Goal: Task Accomplishment & Management: Use online tool/utility

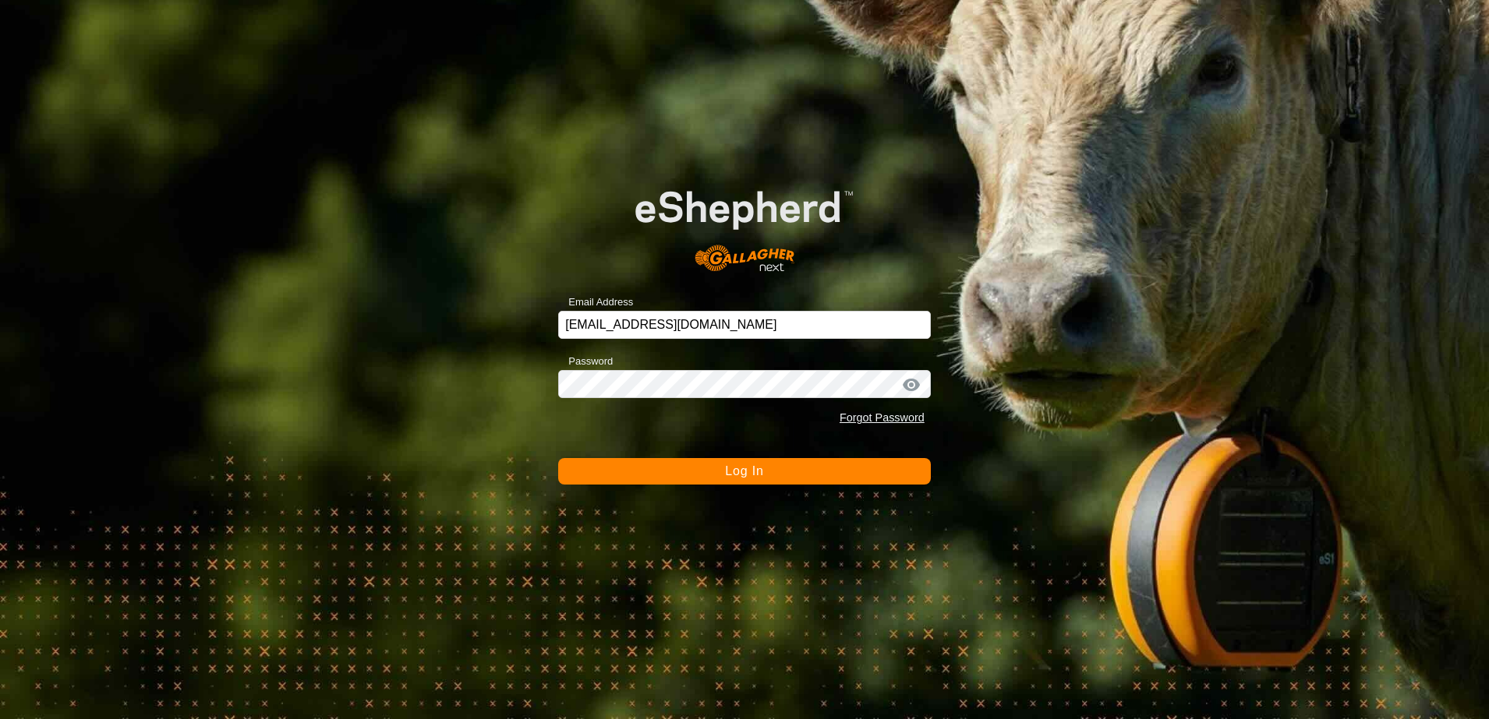
click at [701, 480] on button "Log In" at bounding box center [744, 471] width 373 height 26
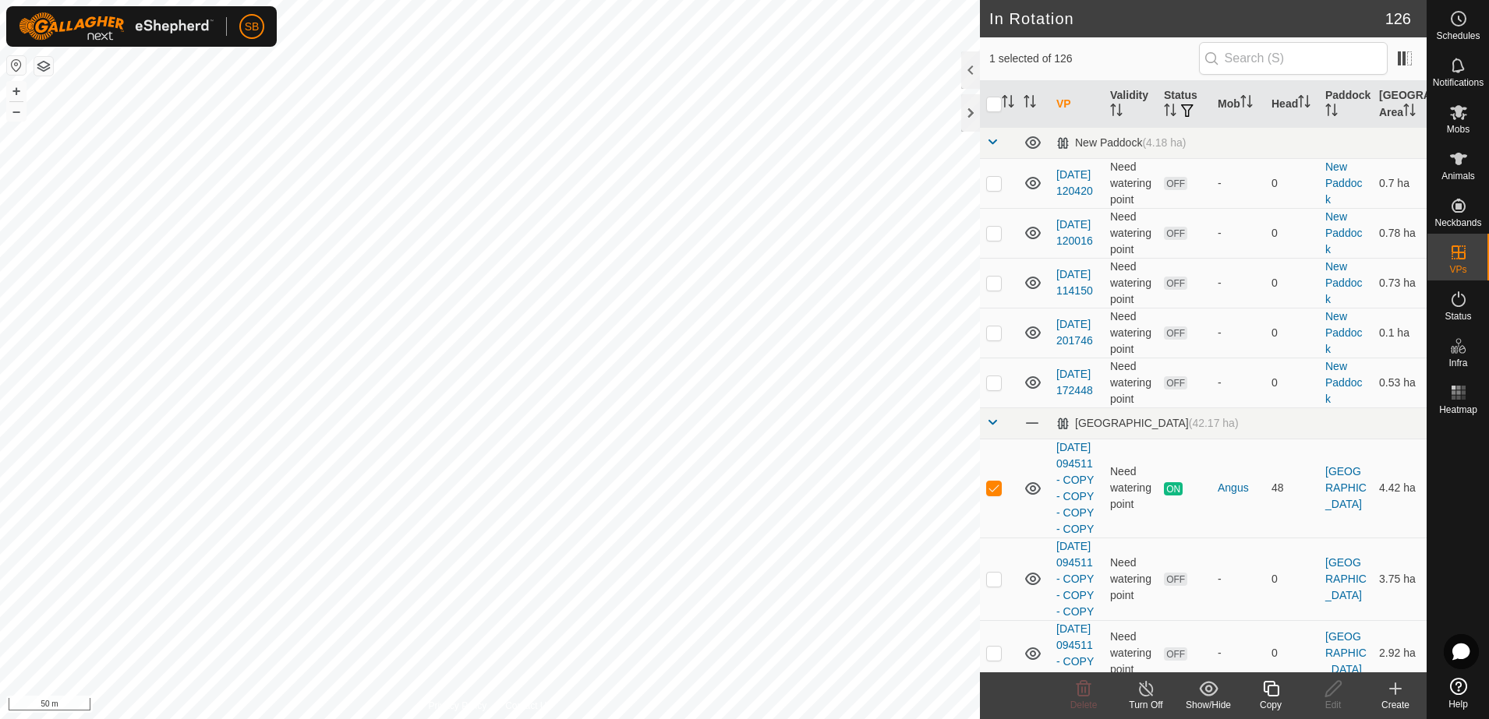
click at [1273, 693] on icon at bounding box center [1270, 689] width 19 height 19
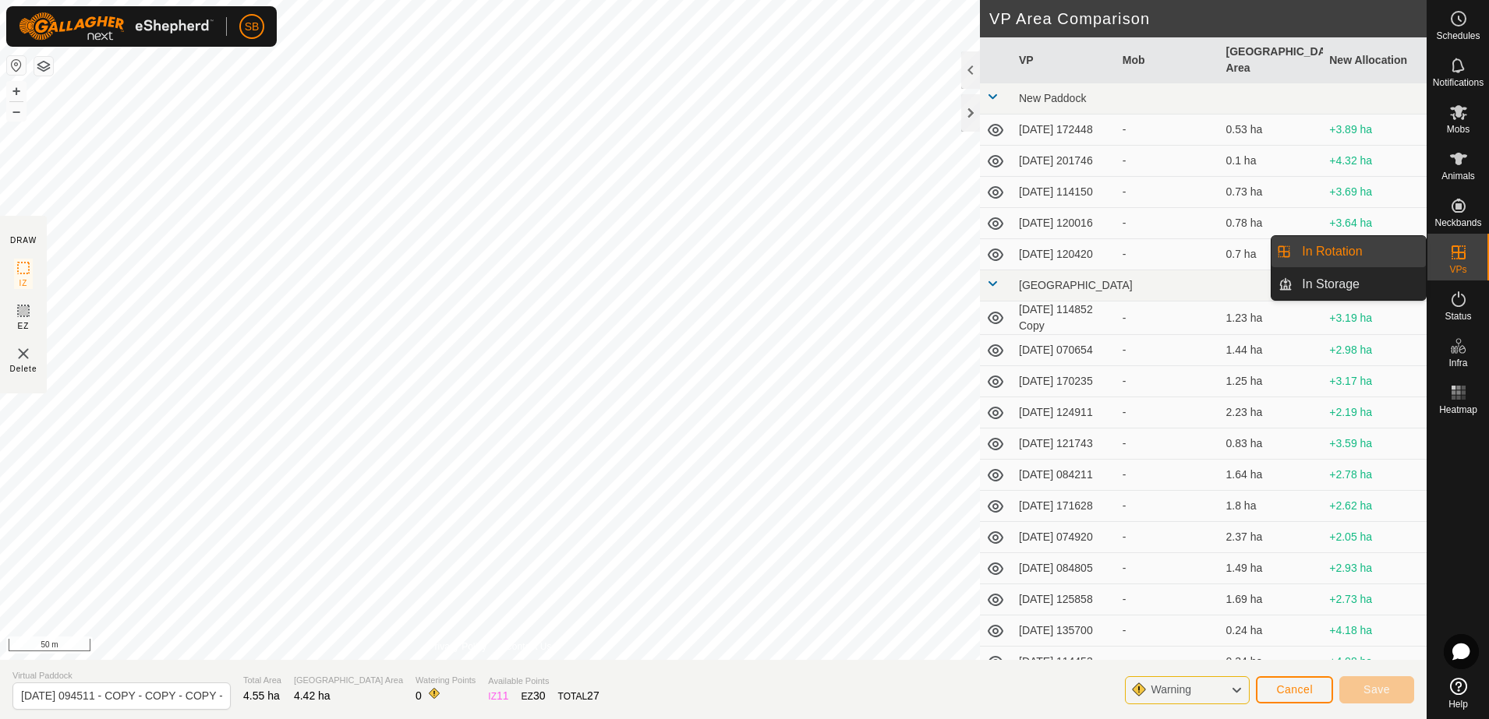
click at [1312, 247] on link "In Rotation" at bounding box center [1358, 251] width 133 height 31
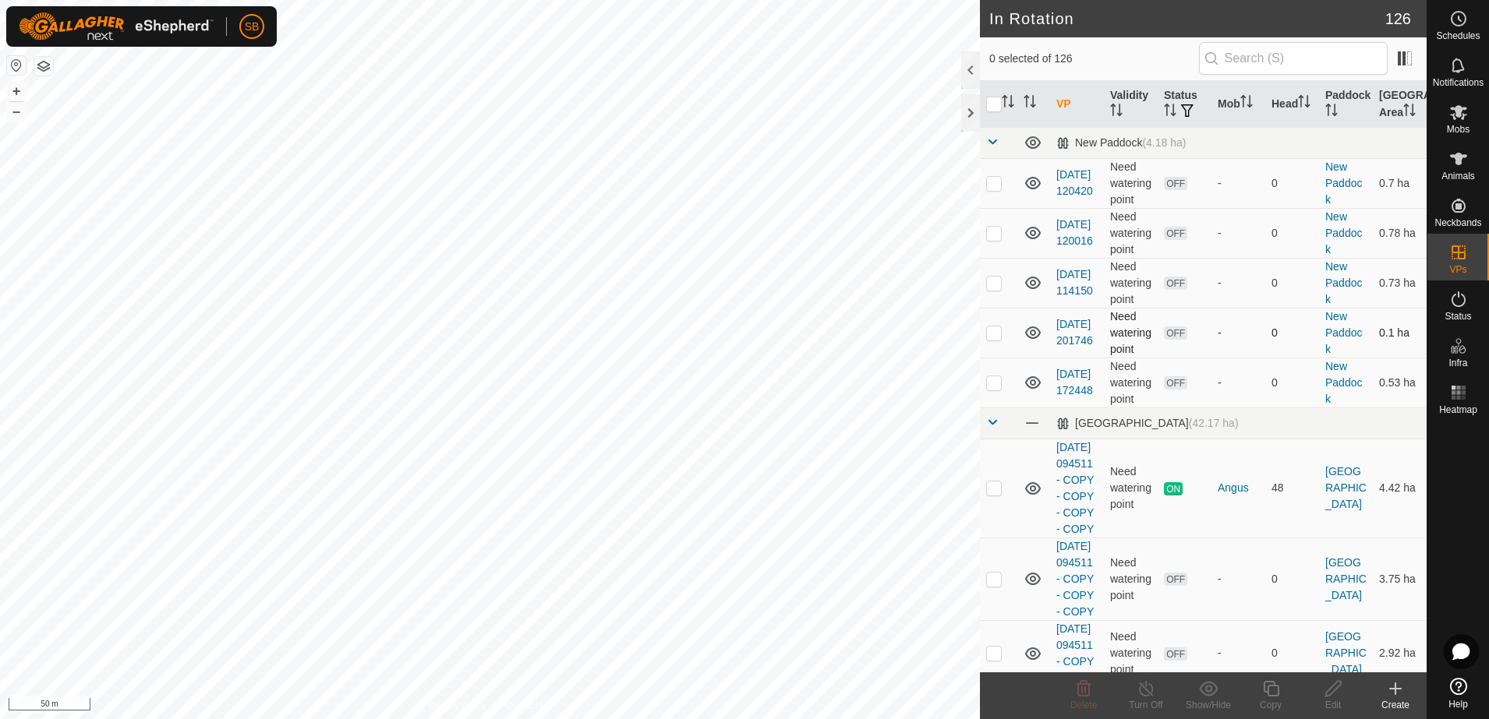
checkbox input "true"
click at [1277, 693] on icon at bounding box center [1270, 689] width 19 height 19
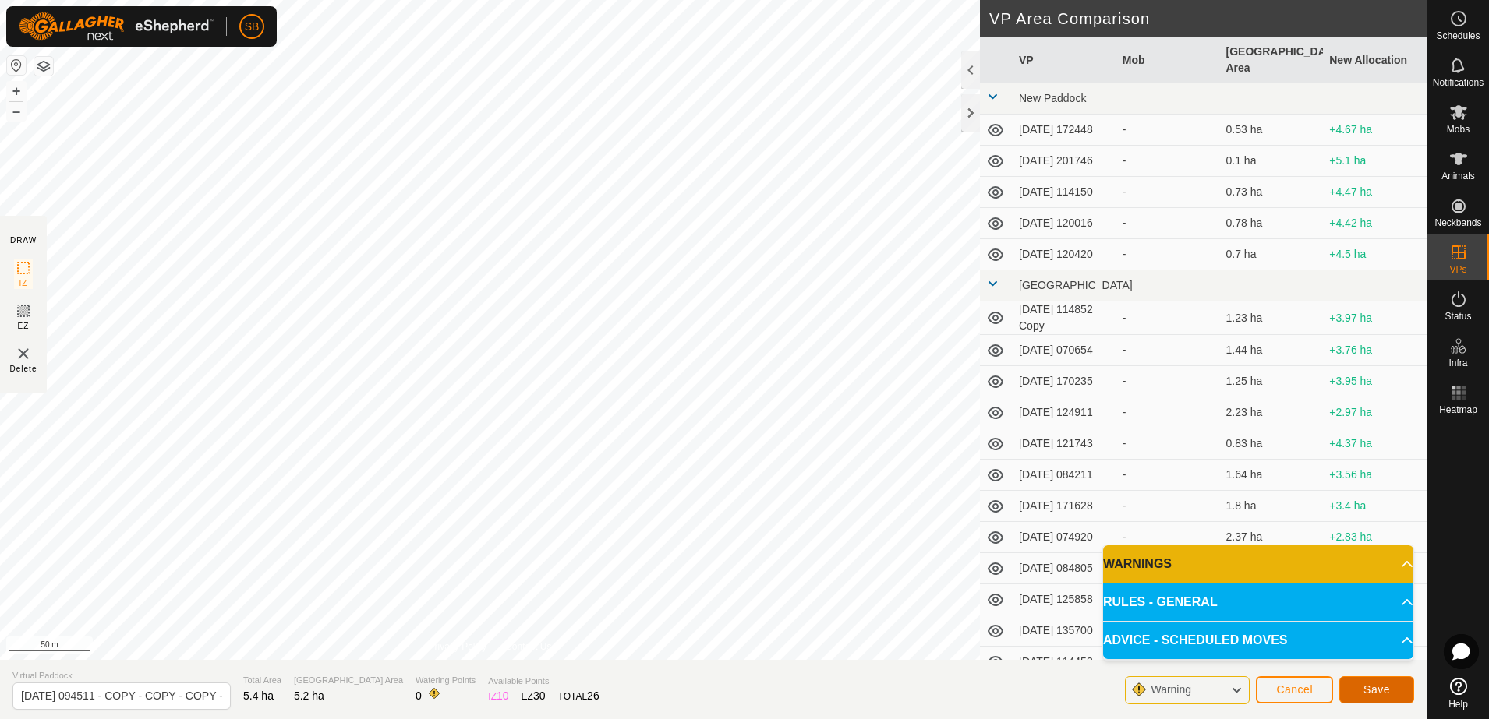
click at [1363, 681] on button "Save" at bounding box center [1376, 689] width 75 height 27
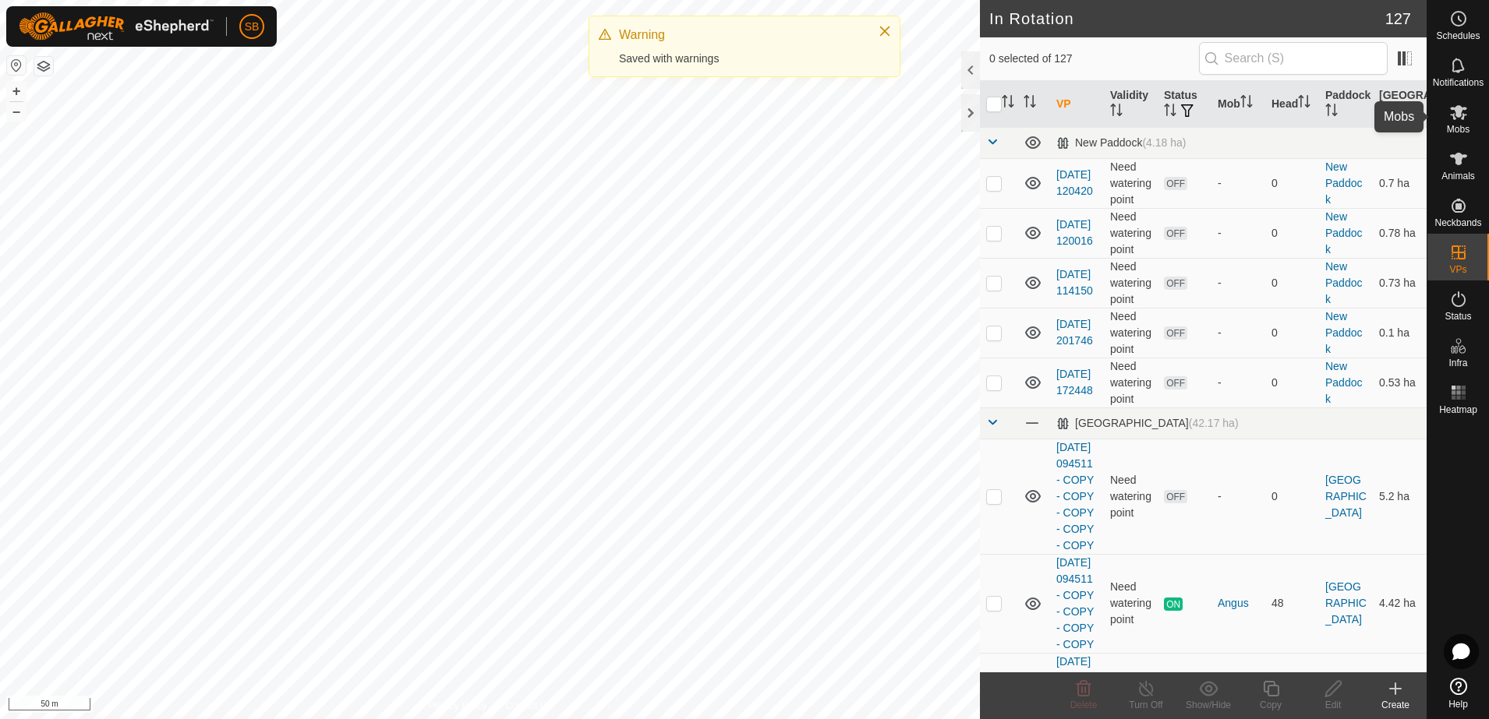
drag, startPoint x: 1461, startPoint y: 122, endPoint x: 1451, endPoint y: 132, distance: 14.9
click at [1461, 122] on es-mob-svg-icon at bounding box center [1458, 112] width 28 height 25
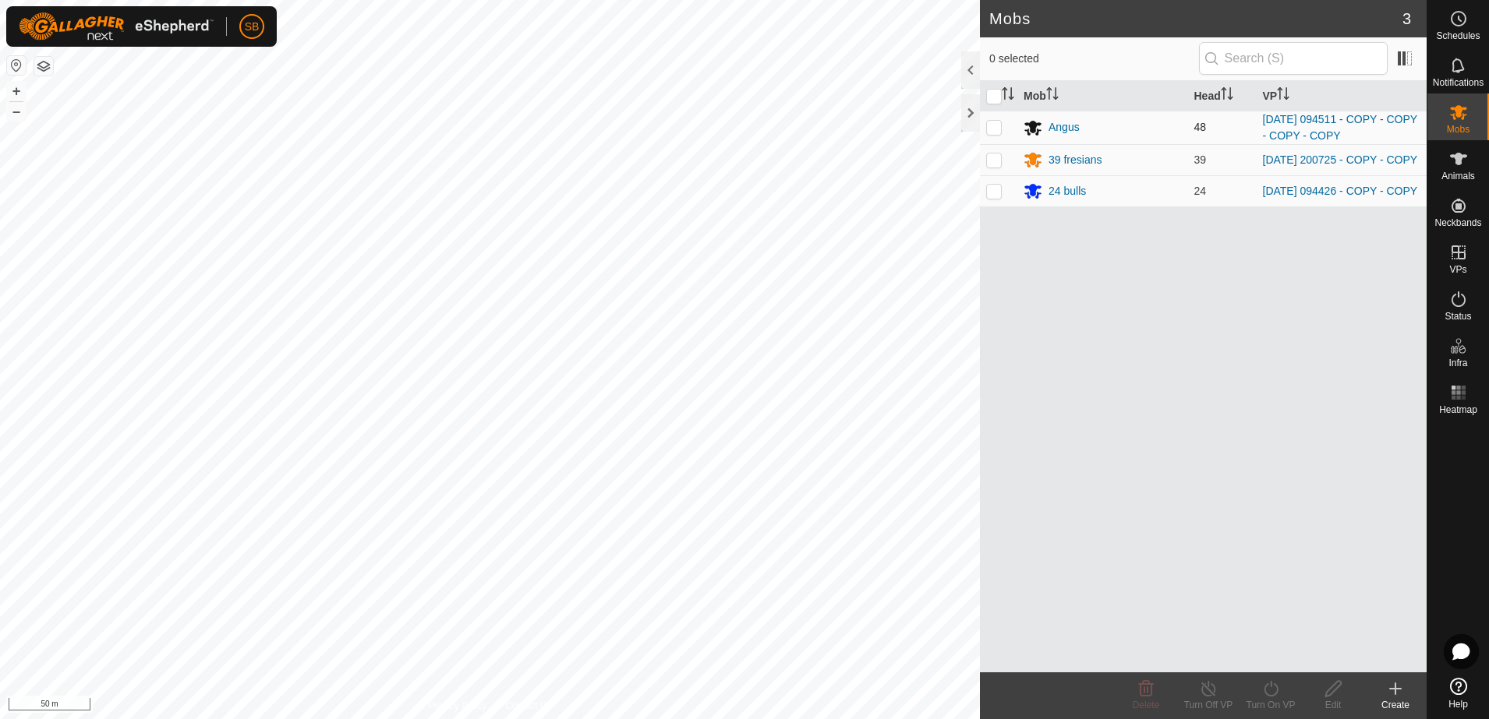
click at [994, 127] on p-checkbox at bounding box center [994, 127] width 16 height 12
checkbox input "true"
click at [1270, 678] on div "Turn On VP" at bounding box center [1270, 696] width 62 height 47
click at [1287, 652] on link "Now" at bounding box center [1317, 654] width 154 height 31
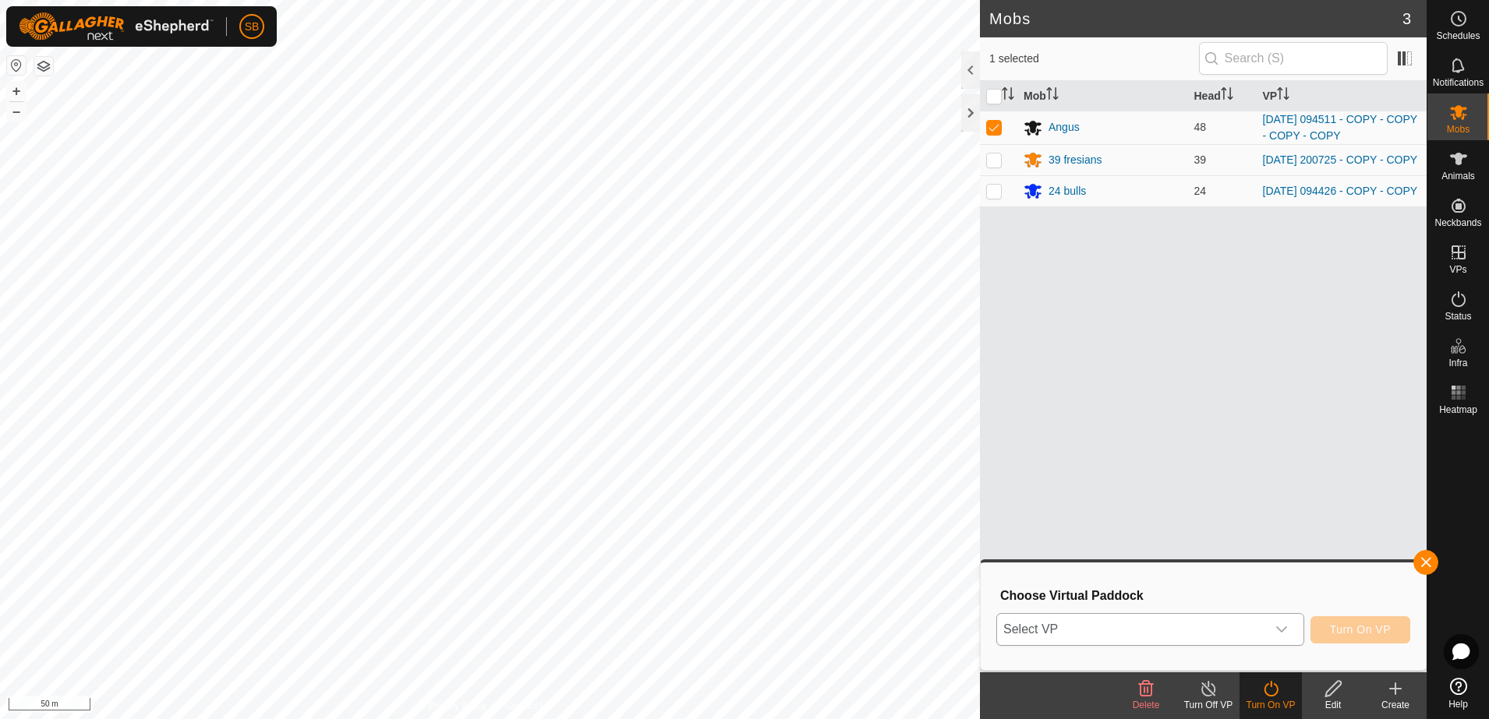
click at [1291, 638] on div "dropdown trigger" at bounding box center [1281, 629] width 31 height 31
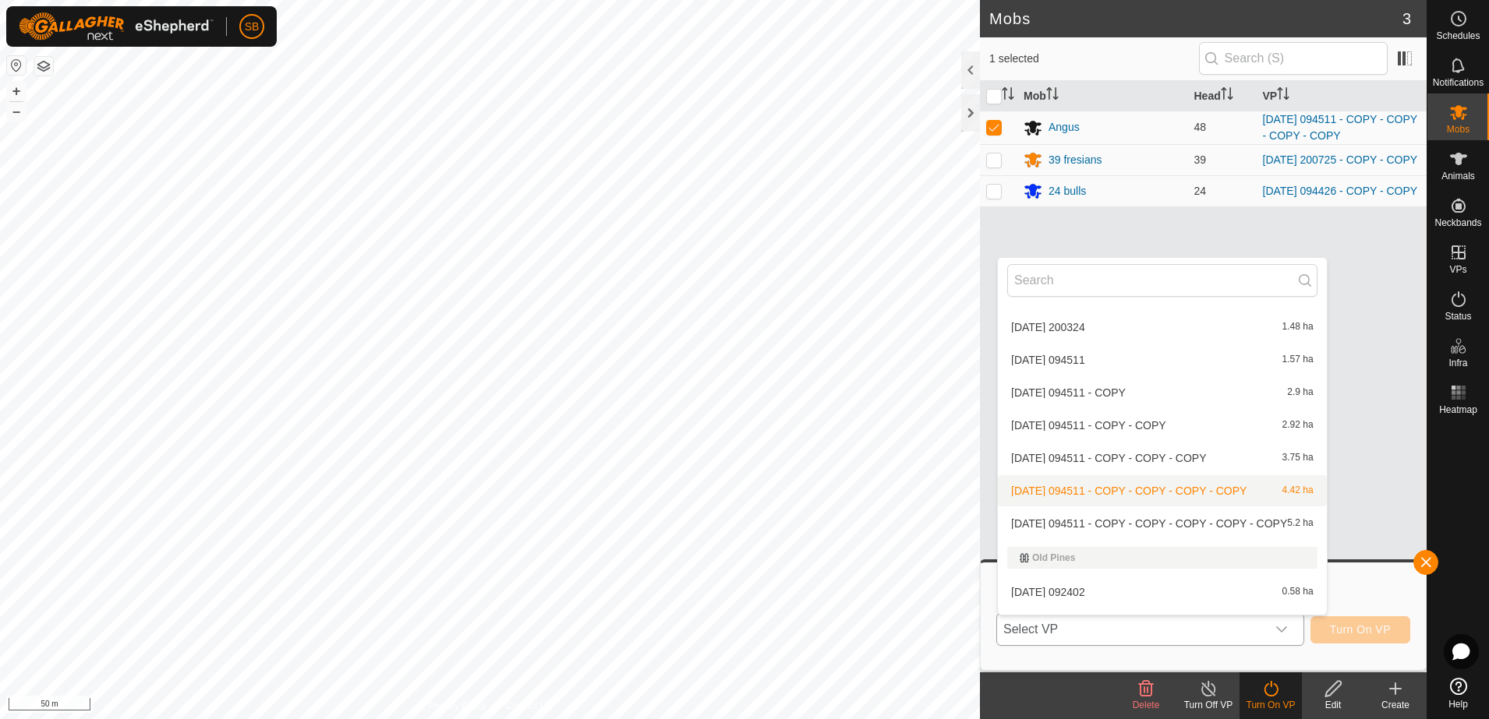
scroll to position [2533, 0]
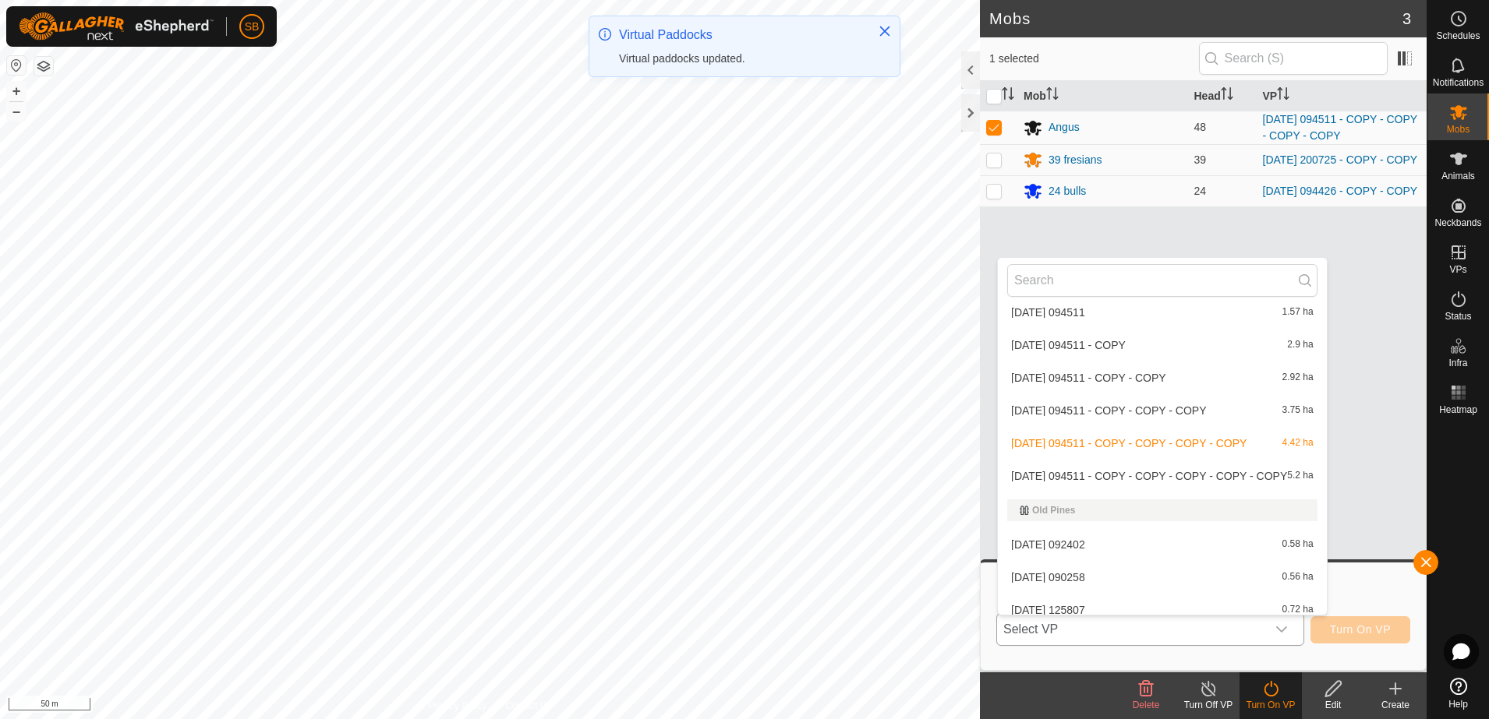
click at [1148, 475] on li "[DATE] 094511 - COPY - COPY - COPY - COPY - COPY 5.2 ha" at bounding box center [1162, 476] width 329 height 31
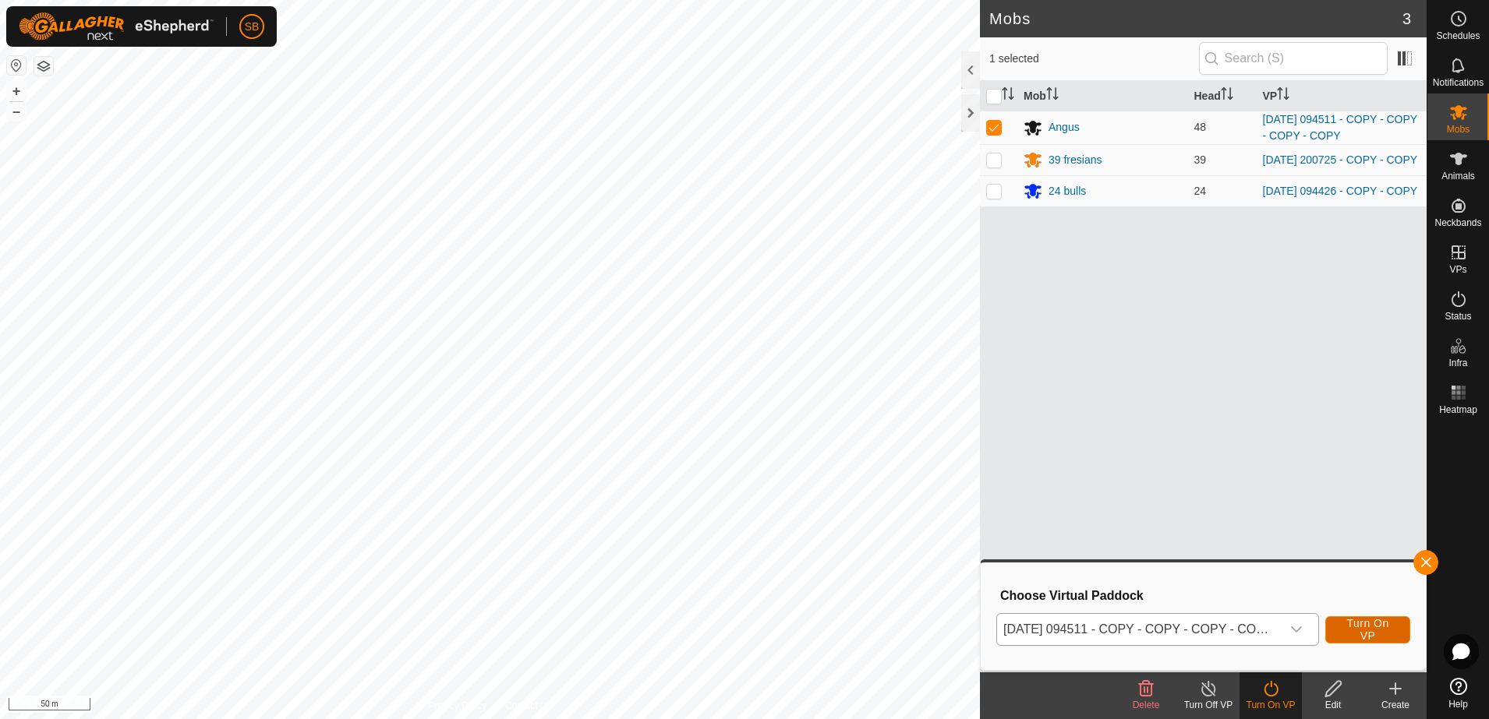
click at [1368, 634] on span "Turn On VP" at bounding box center [1367, 629] width 46 height 25
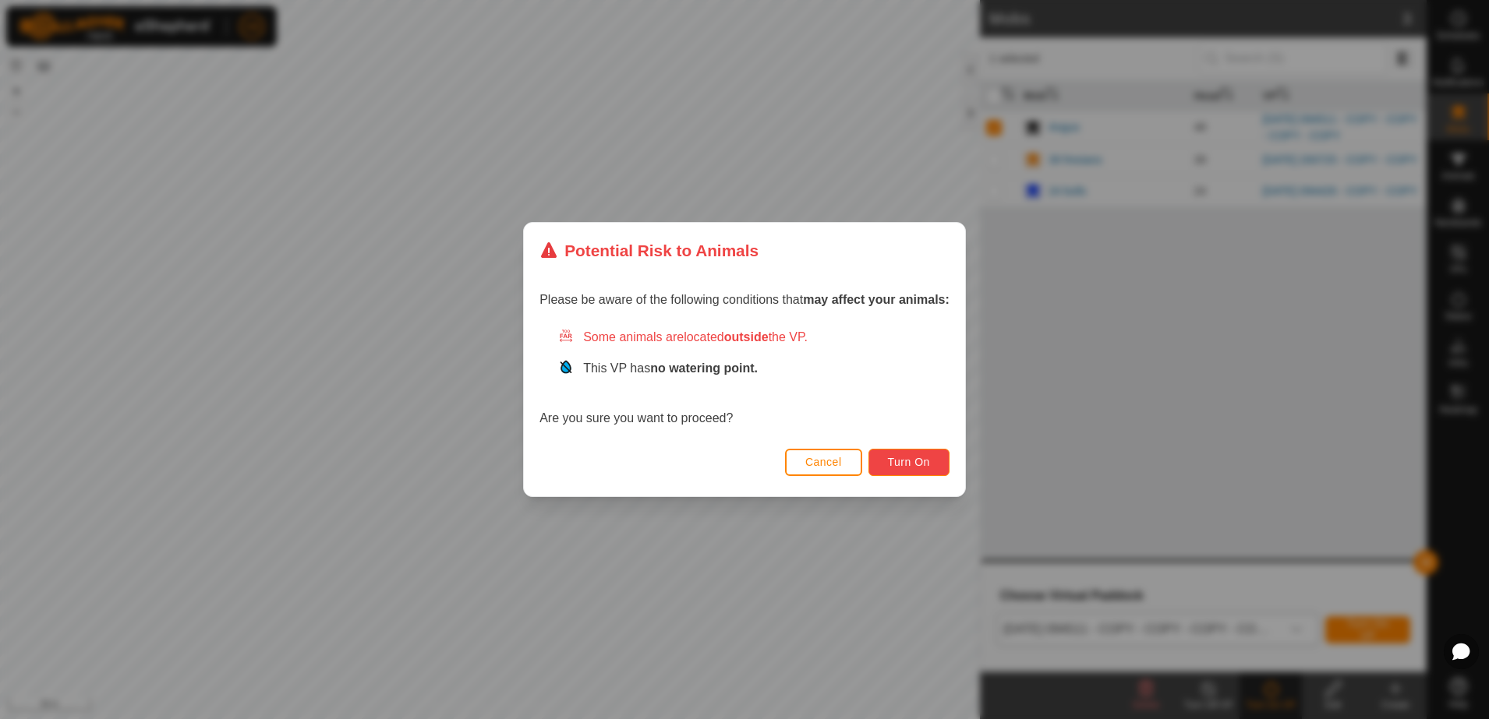
click at [912, 464] on span "Turn On" at bounding box center [909, 462] width 42 height 12
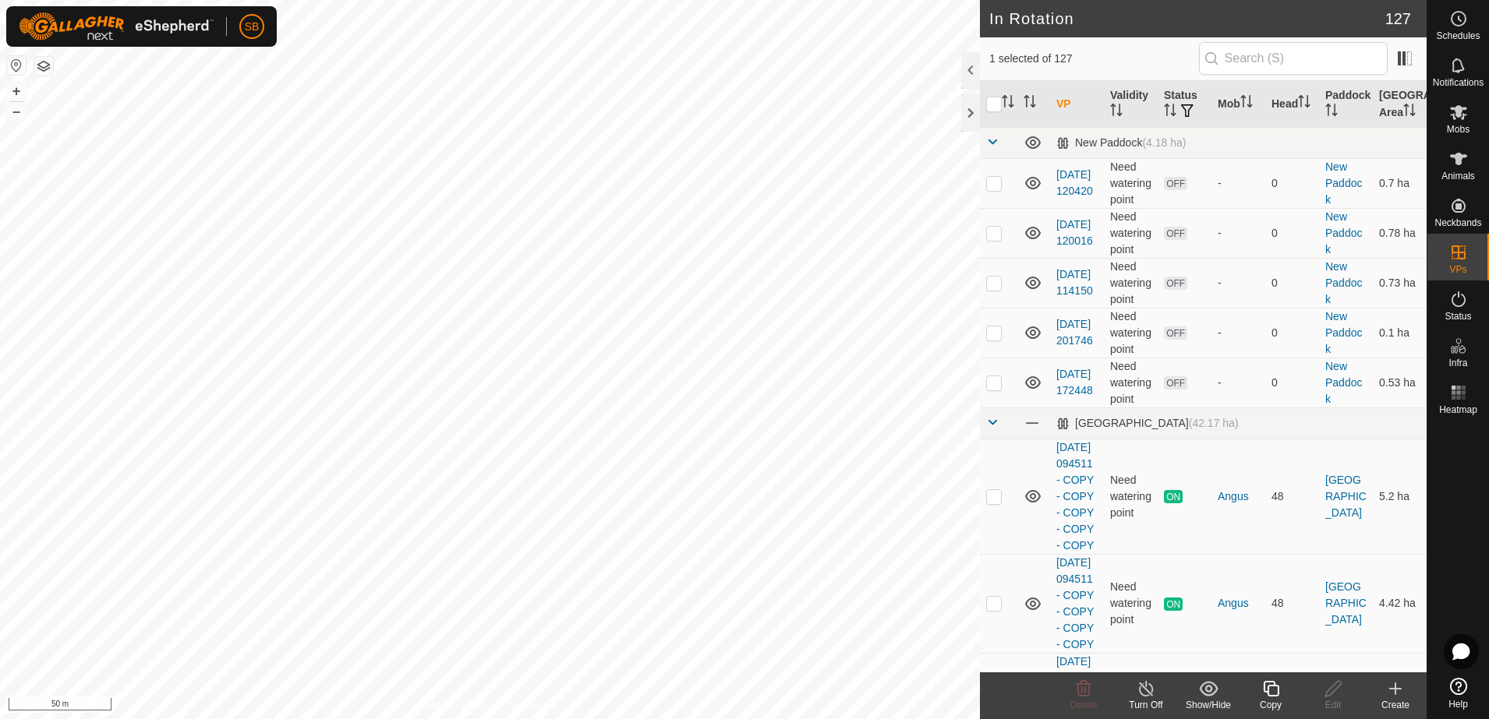
click at [1273, 694] on icon at bounding box center [1270, 689] width 19 height 19
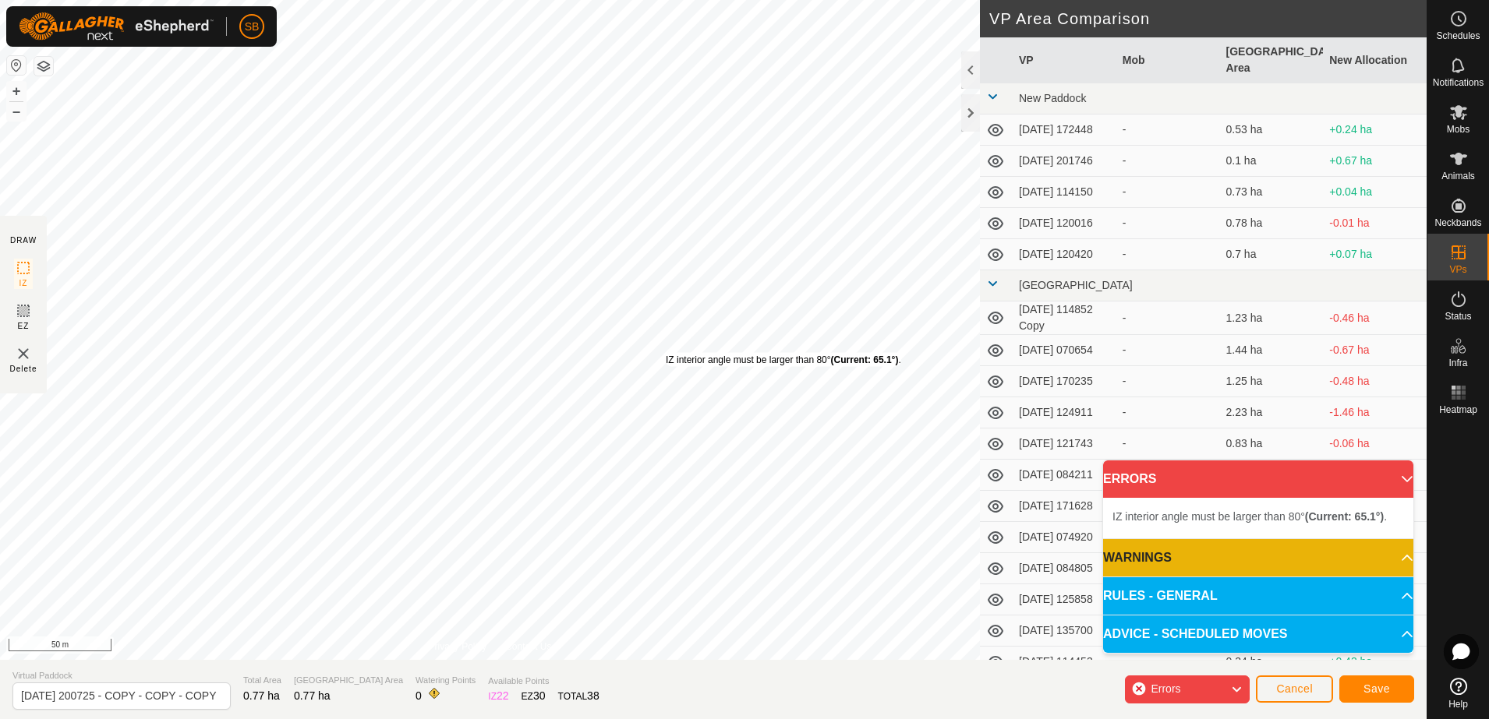
click at [666, 352] on div "IZ interior angle must be larger than 80° (Current: 65.1°) . + – ⇧ i 50 m" at bounding box center [490, 330] width 980 height 660
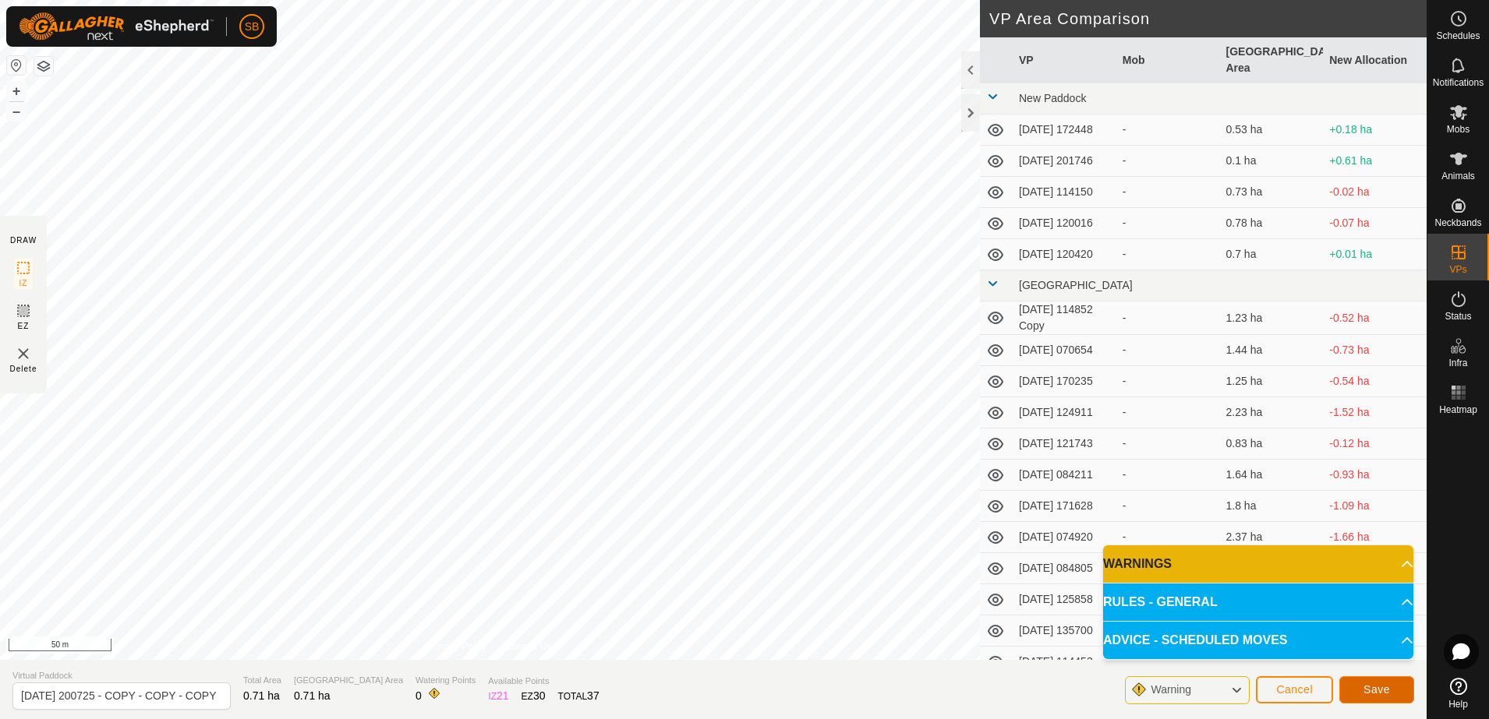
click at [1386, 690] on span "Save" at bounding box center [1376, 689] width 26 height 12
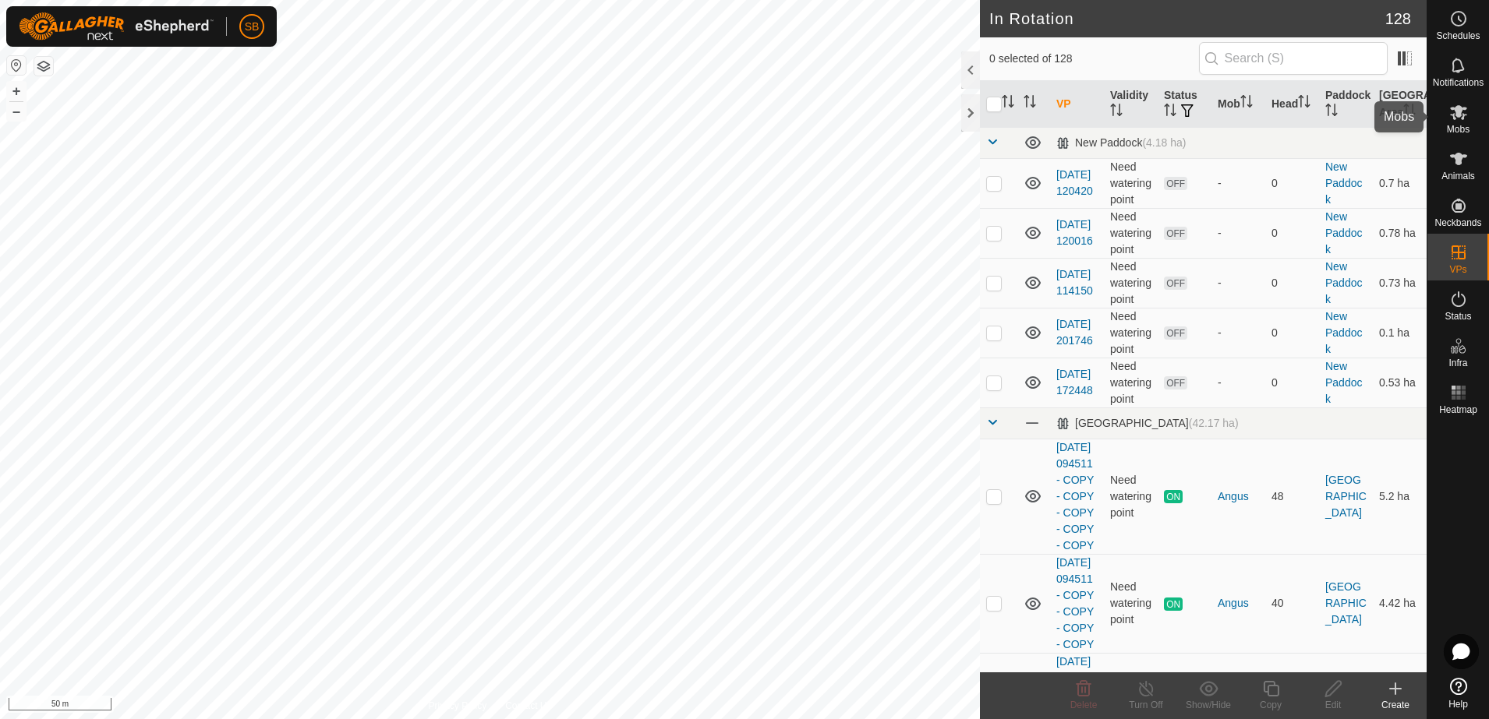
click at [1457, 125] on span "Mobs" at bounding box center [1457, 129] width 23 height 9
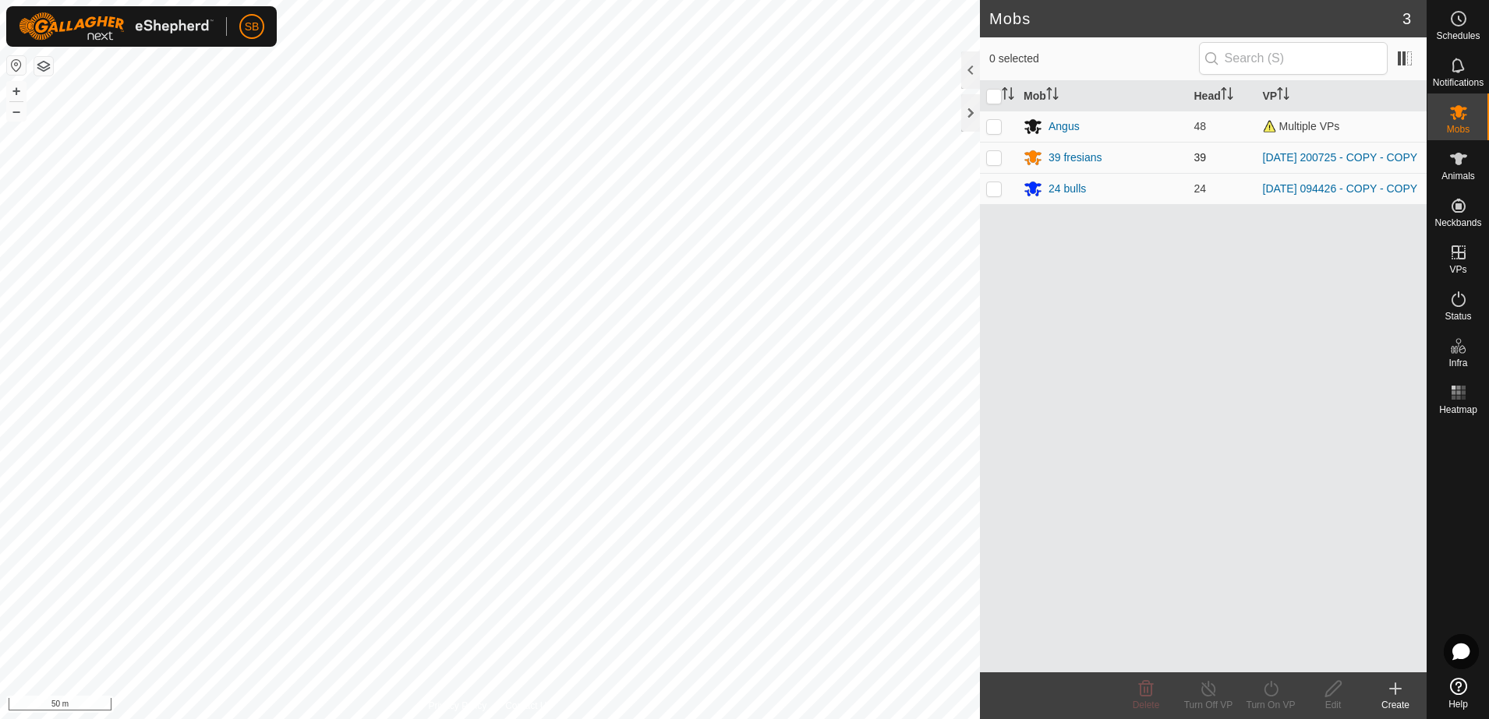
click at [992, 159] on p-checkbox at bounding box center [994, 157] width 16 height 12
checkbox input "true"
click at [1276, 690] on icon at bounding box center [1270, 689] width 19 height 19
click at [1275, 619] on link "Later" at bounding box center [1317, 621] width 154 height 31
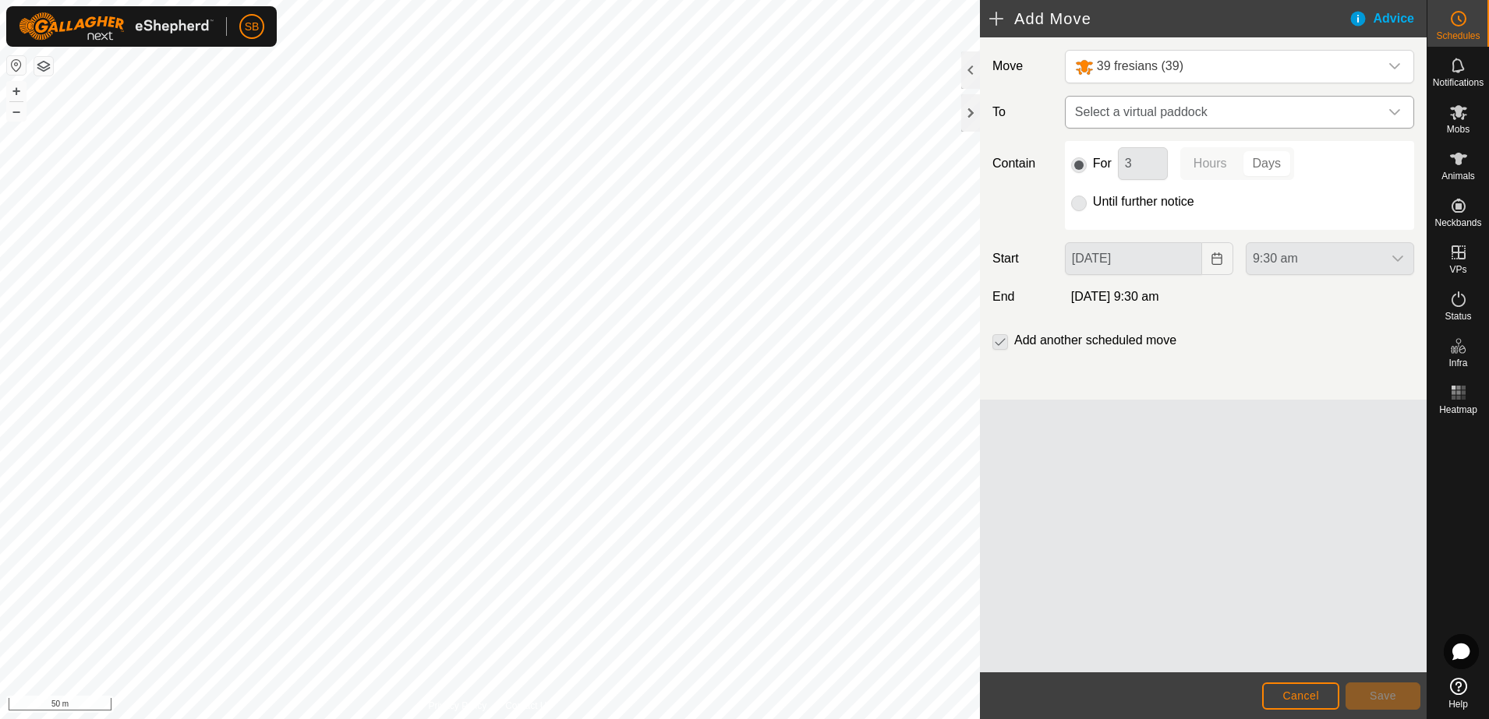
drag, startPoint x: 1325, startPoint y: 110, endPoint x: 1318, endPoint y: 118, distance: 10.5
click at [1325, 110] on span "Select a virtual paddock" at bounding box center [1223, 112] width 310 height 31
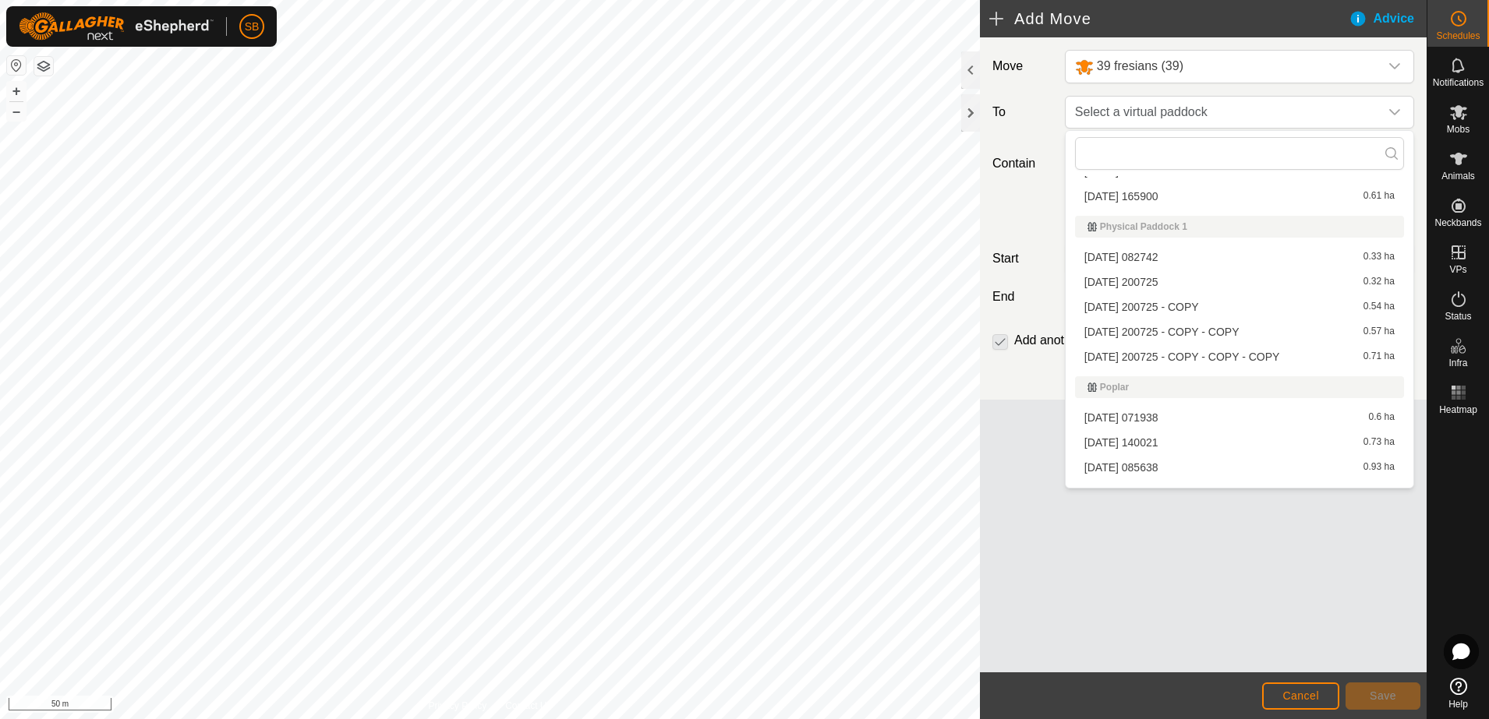
scroll to position [2448, 0]
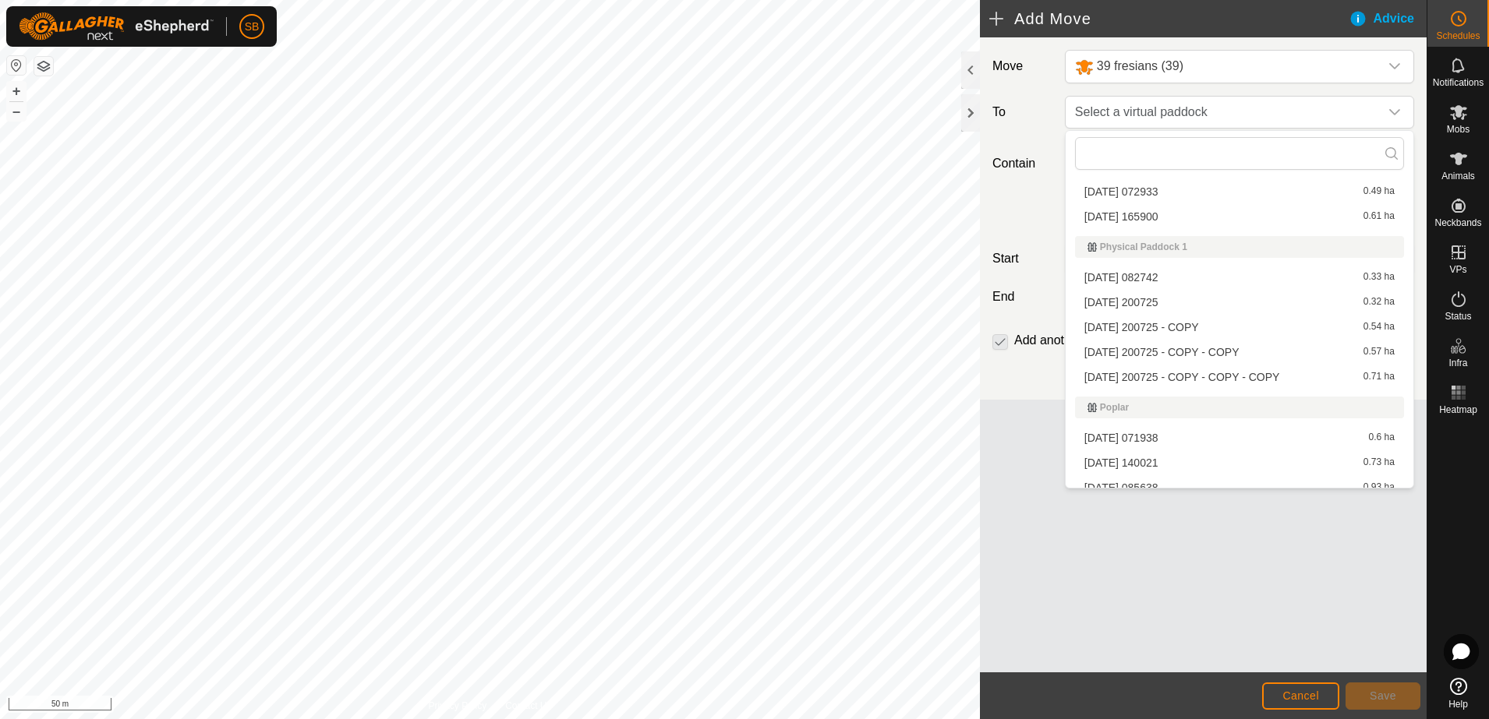
click at [1178, 374] on li "[DATE] 200725 - COPY - COPY - COPY 0.71 ha" at bounding box center [1239, 377] width 329 height 23
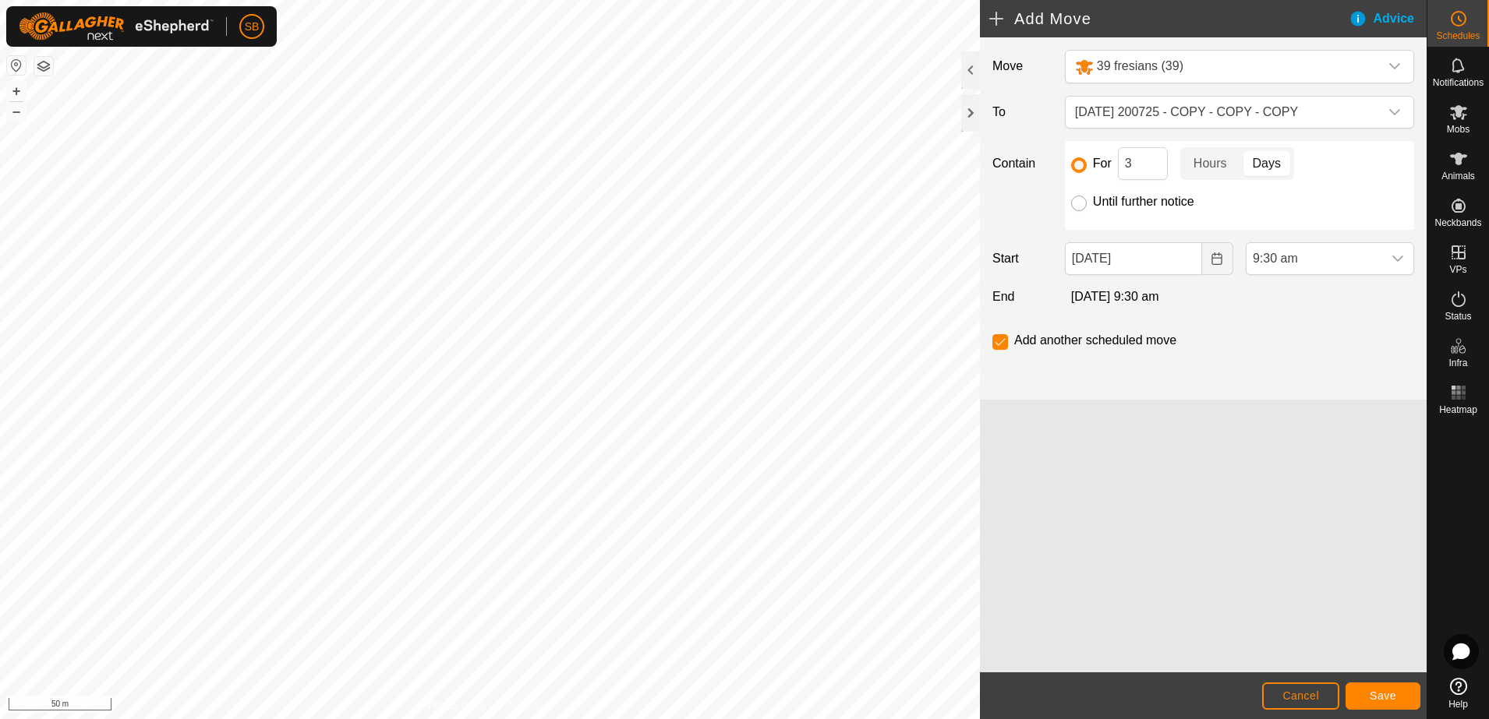
click at [1078, 201] on input "Until further notice" at bounding box center [1079, 204] width 16 height 16
radio input "true"
checkbox input "false"
click at [1389, 701] on span "Save" at bounding box center [1382, 696] width 26 height 12
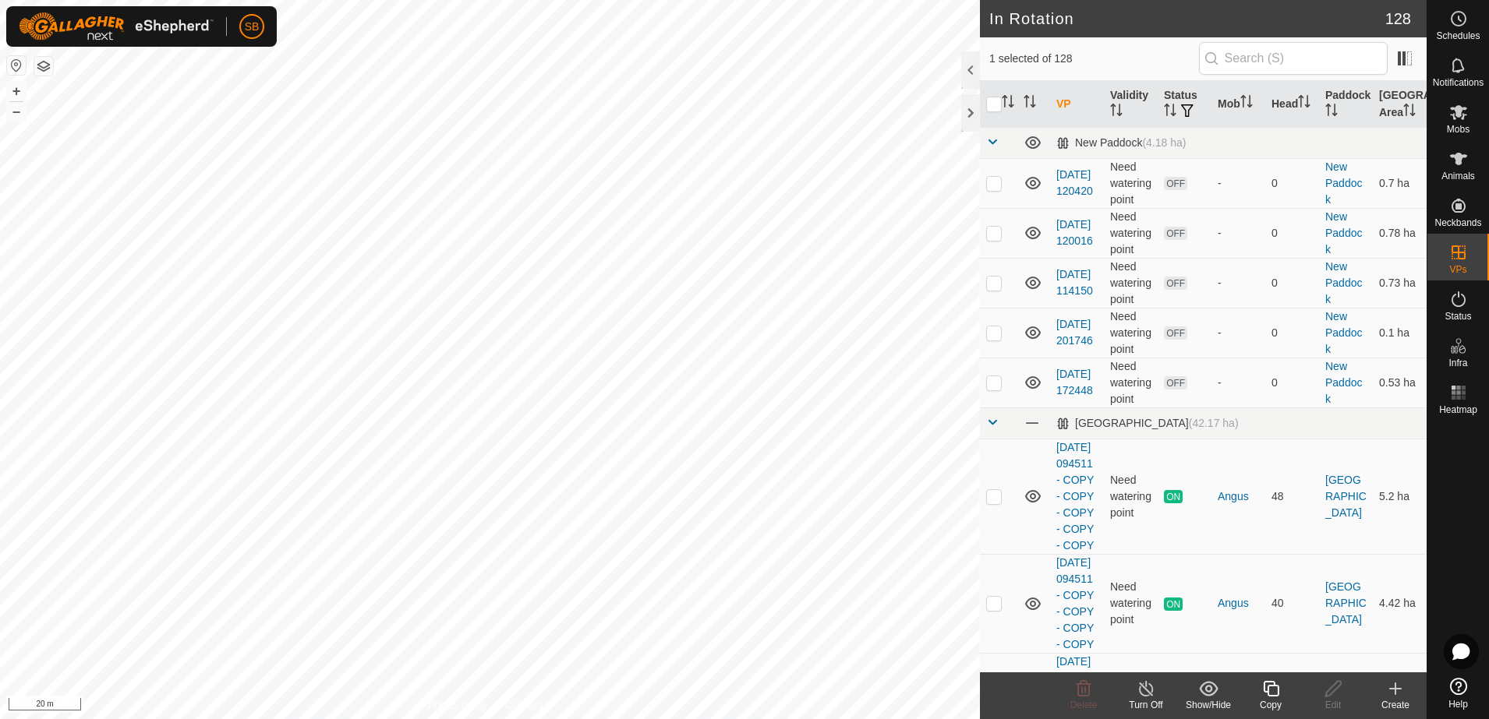
click at [1271, 698] on div "Copy" at bounding box center [1270, 705] width 62 height 14
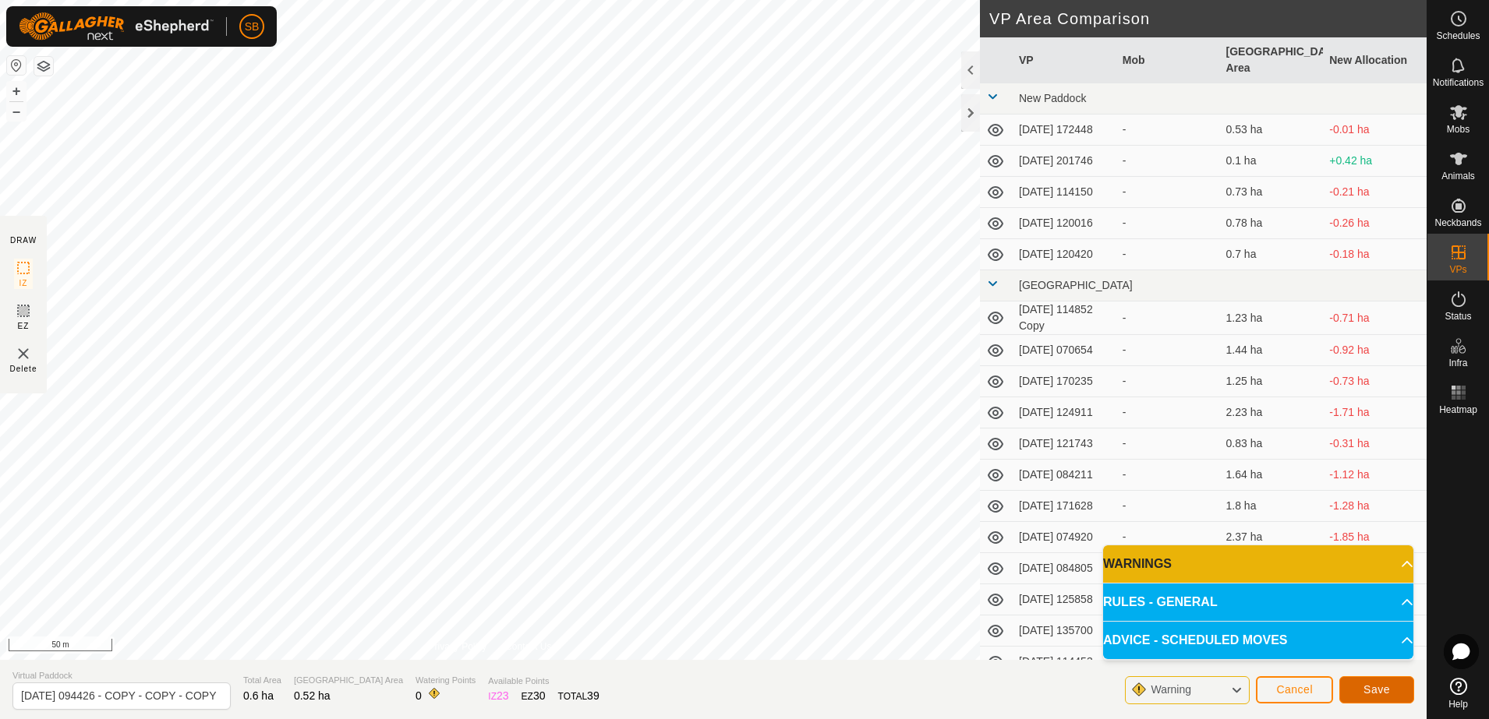
click at [1392, 690] on button "Save" at bounding box center [1376, 689] width 75 height 27
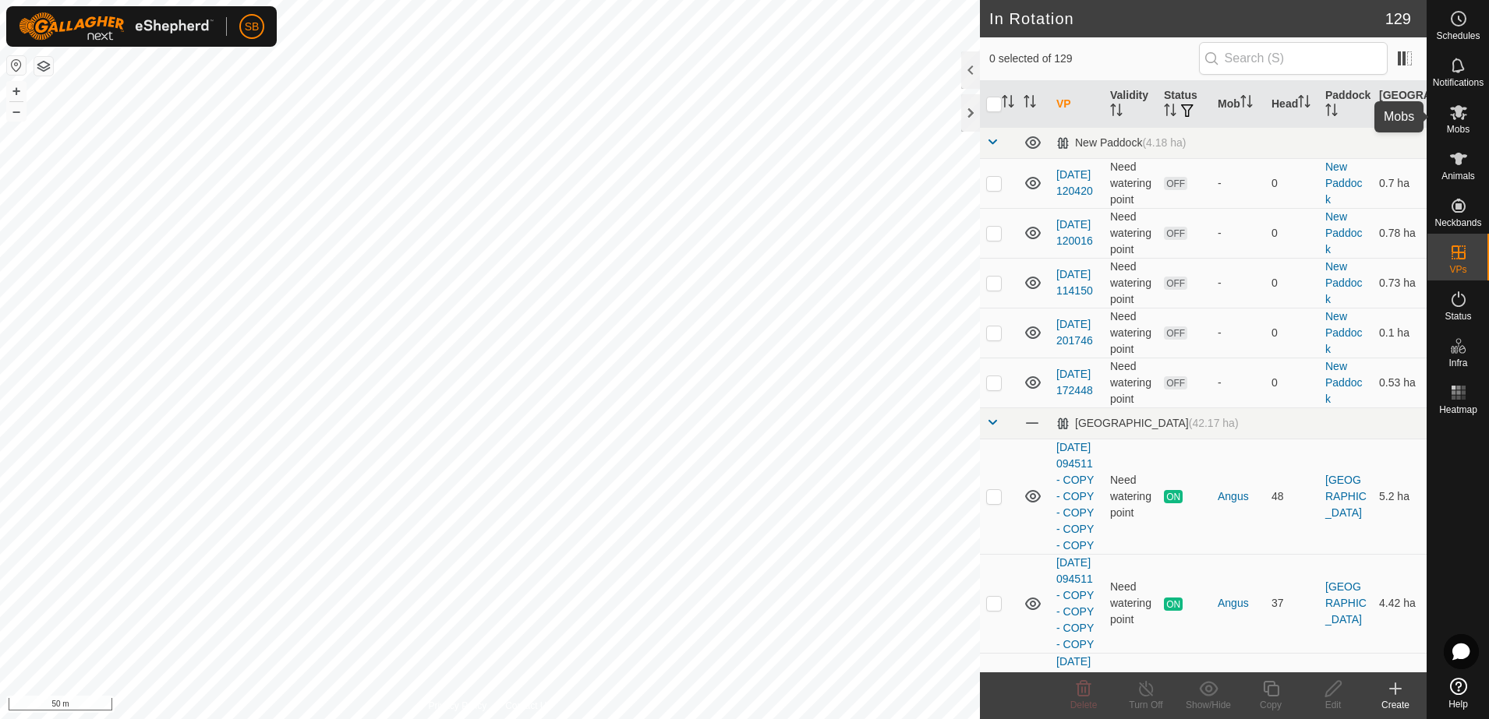
click at [1458, 108] on icon at bounding box center [1458, 112] width 17 height 15
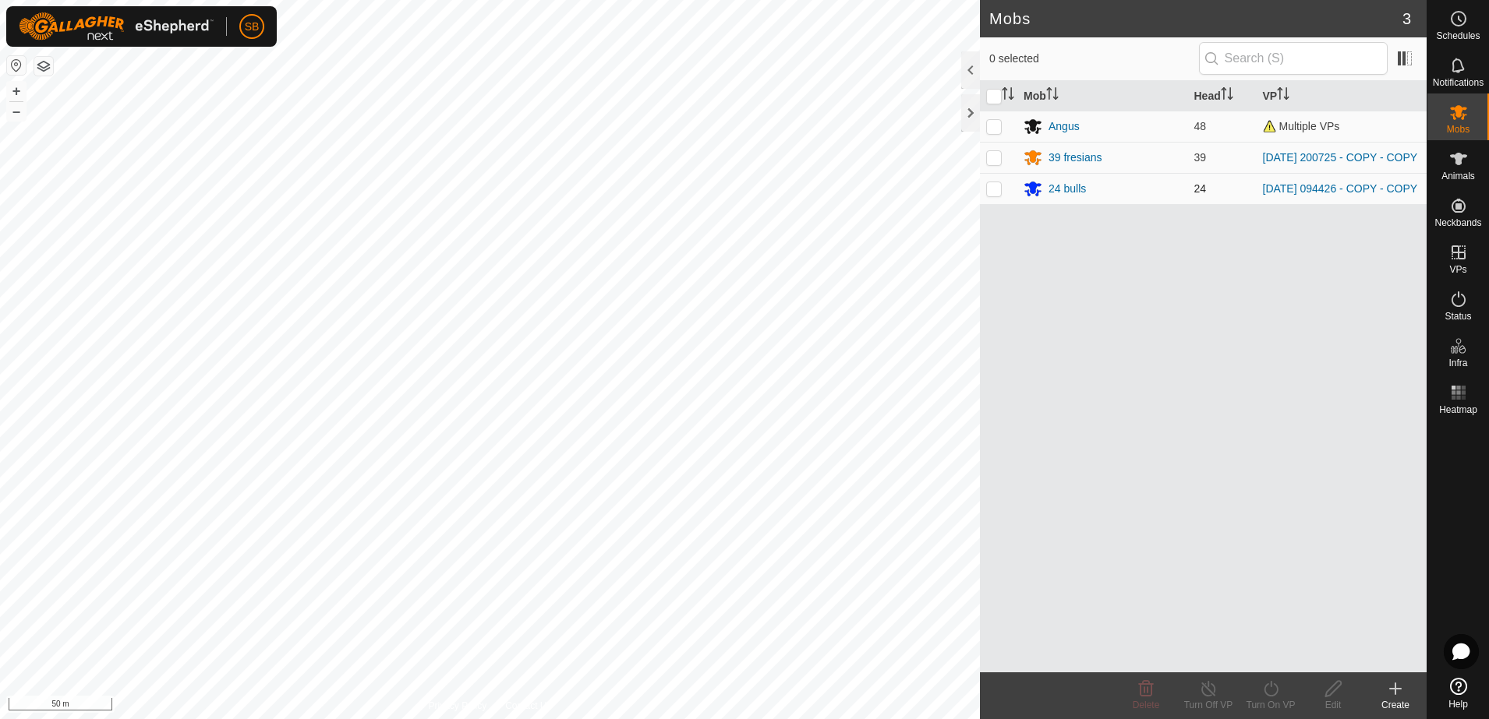
click at [991, 190] on p-checkbox at bounding box center [994, 188] width 16 height 12
checkbox input "true"
click at [1257, 687] on turn-on-svg-icon at bounding box center [1270, 689] width 62 height 19
click at [1273, 661] on link "Now" at bounding box center [1317, 654] width 154 height 31
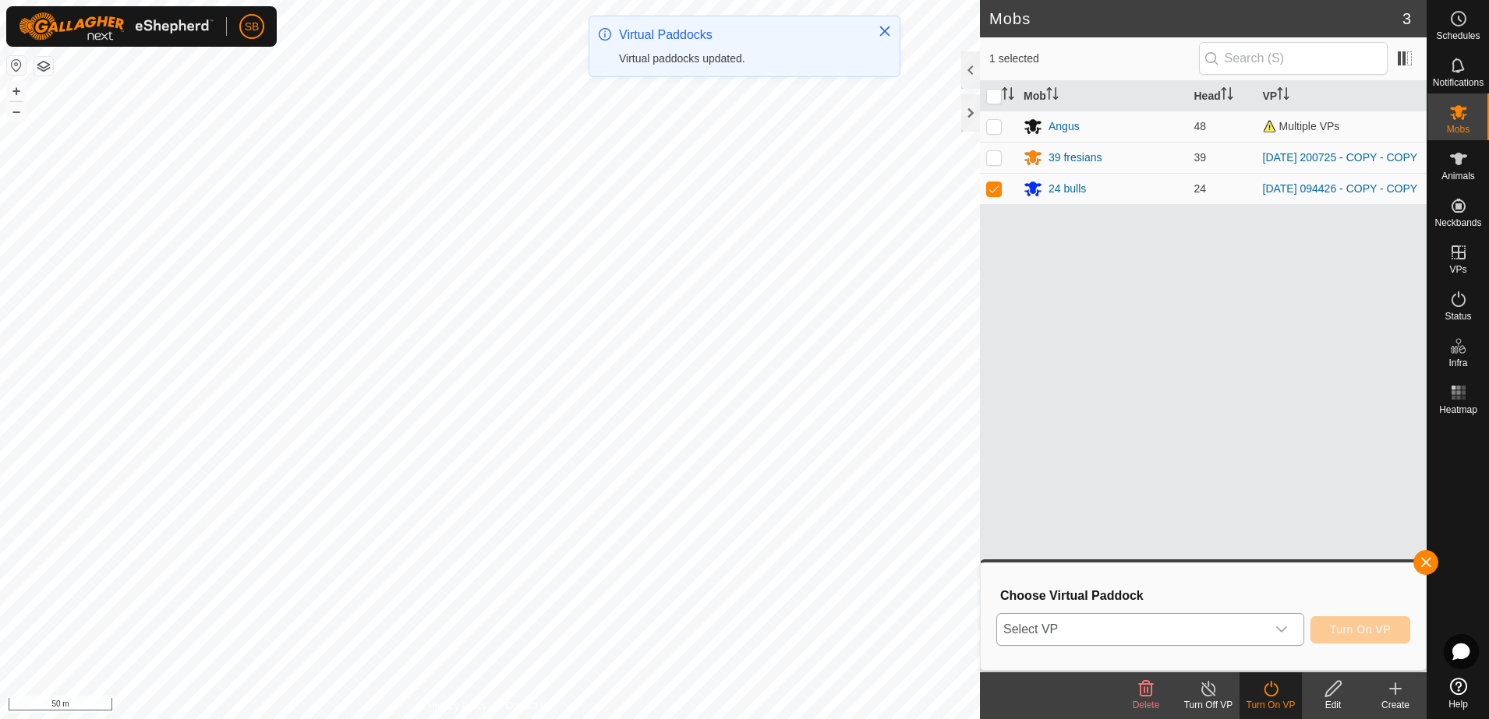
click at [1287, 631] on icon "dropdown trigger" at bounding box center [1281, 629] width 12 height 12
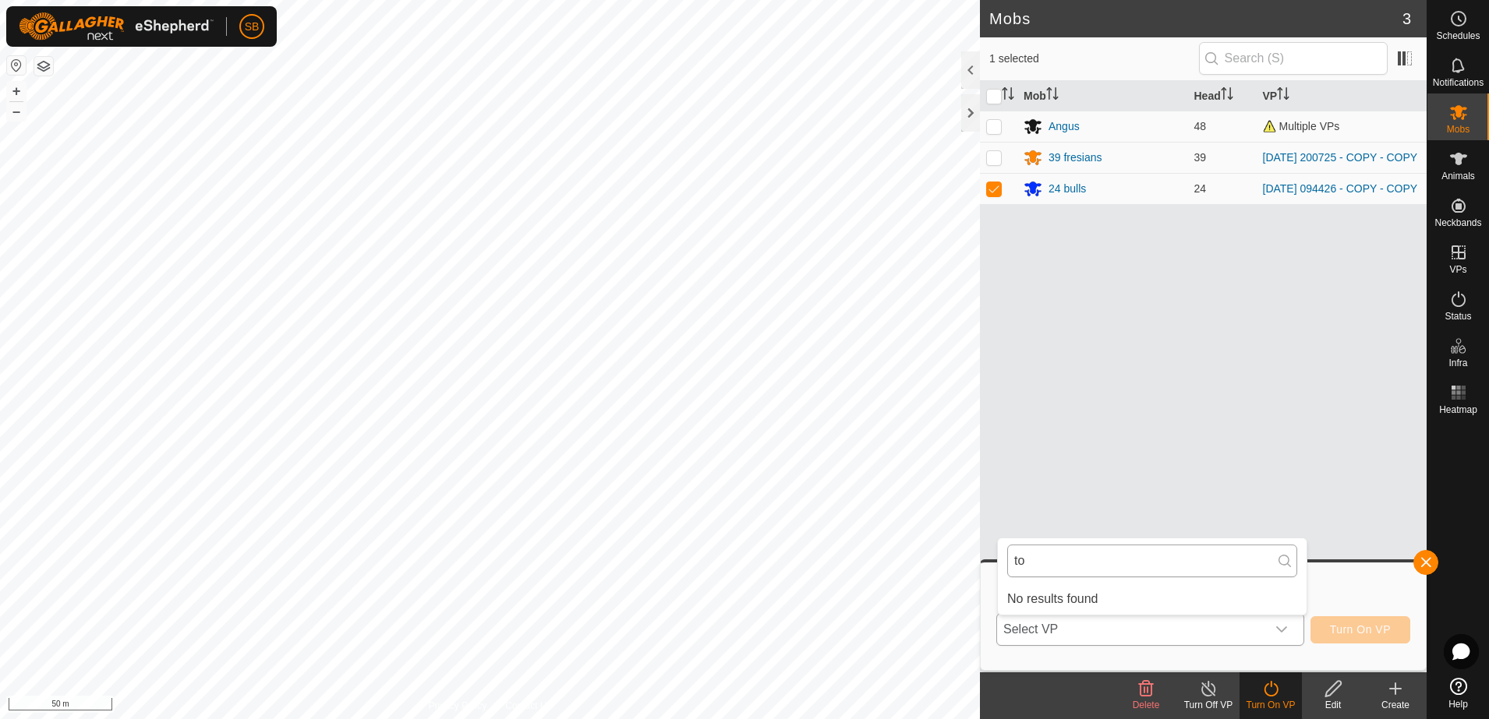
type input "t"
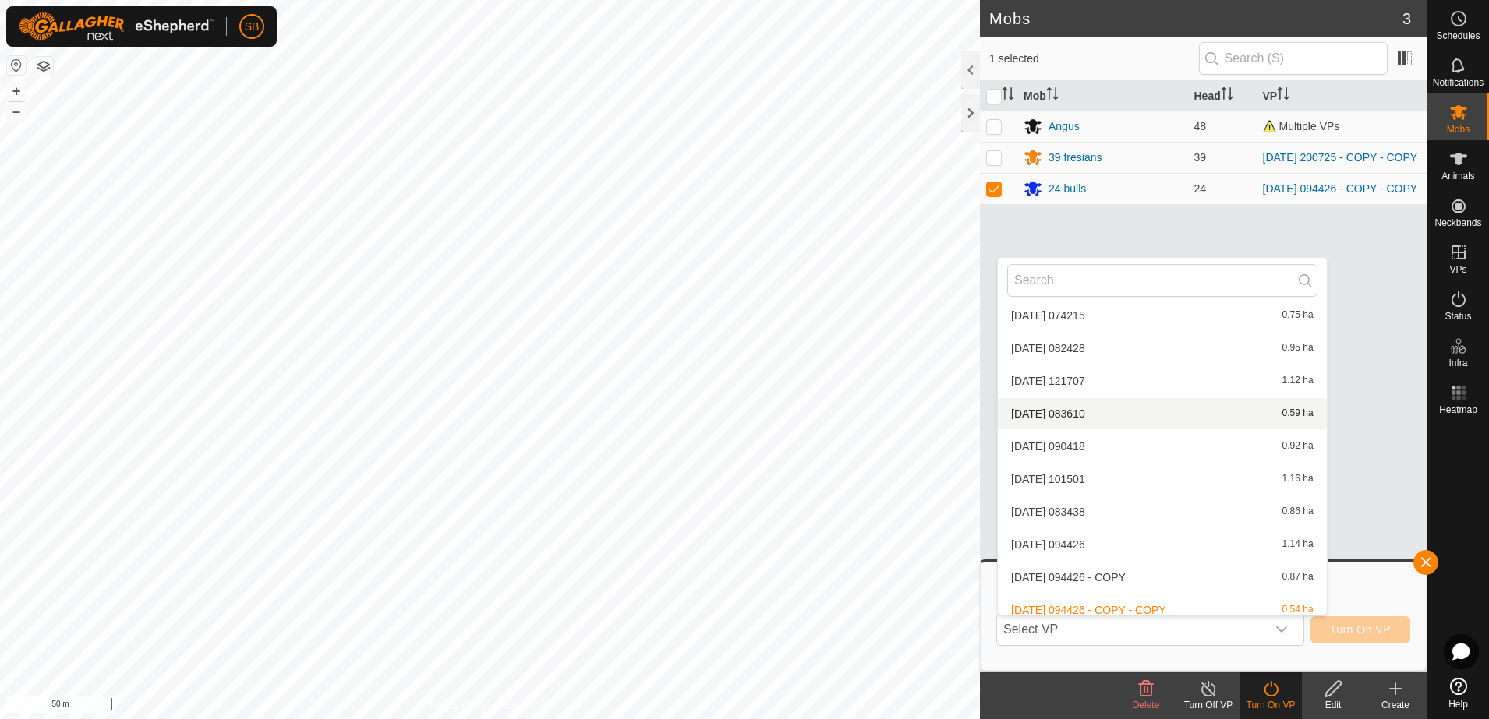
scroll to position [4160, 0]
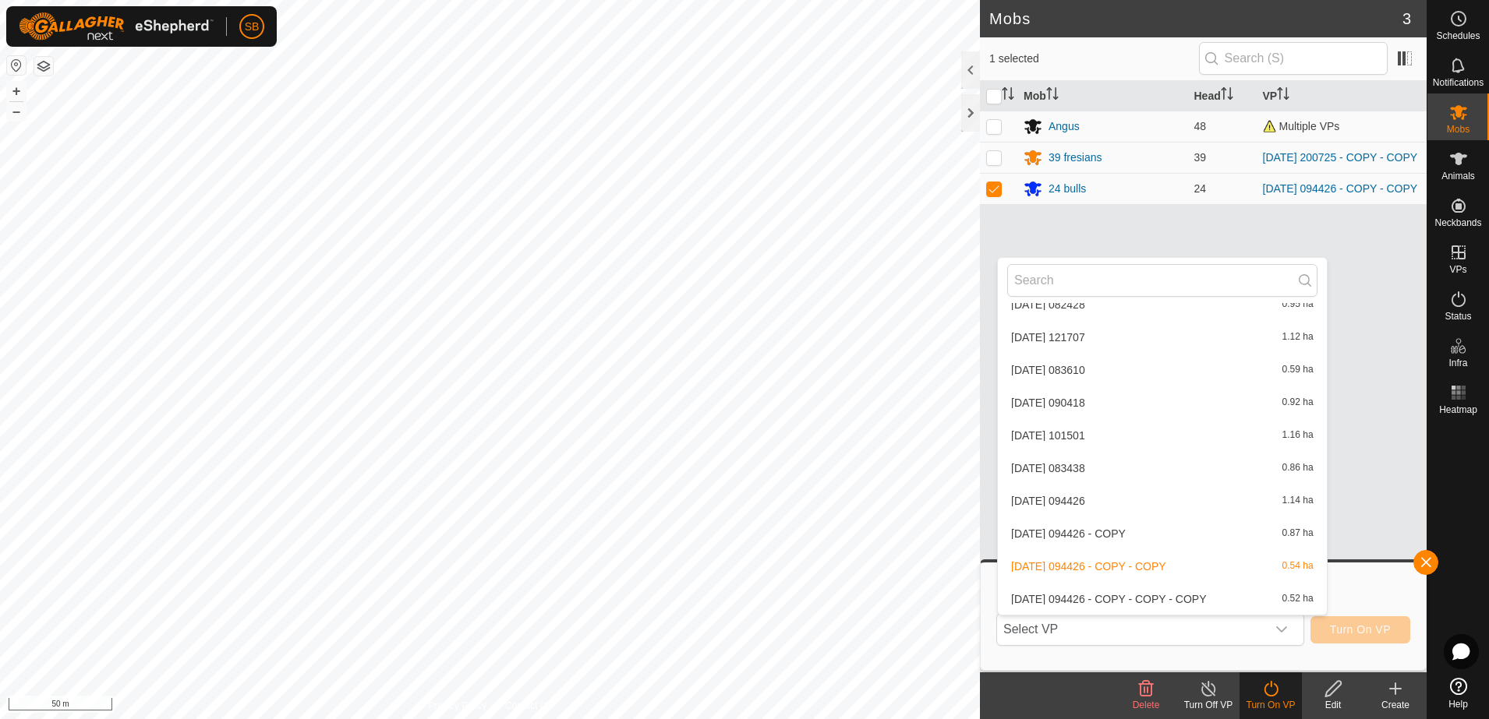
click at [1097, 603] on li "[DATE] 094426 - COPY - COPY - COPY 0.52 ha" at bounding box center [1162, 599] width 329 height 31
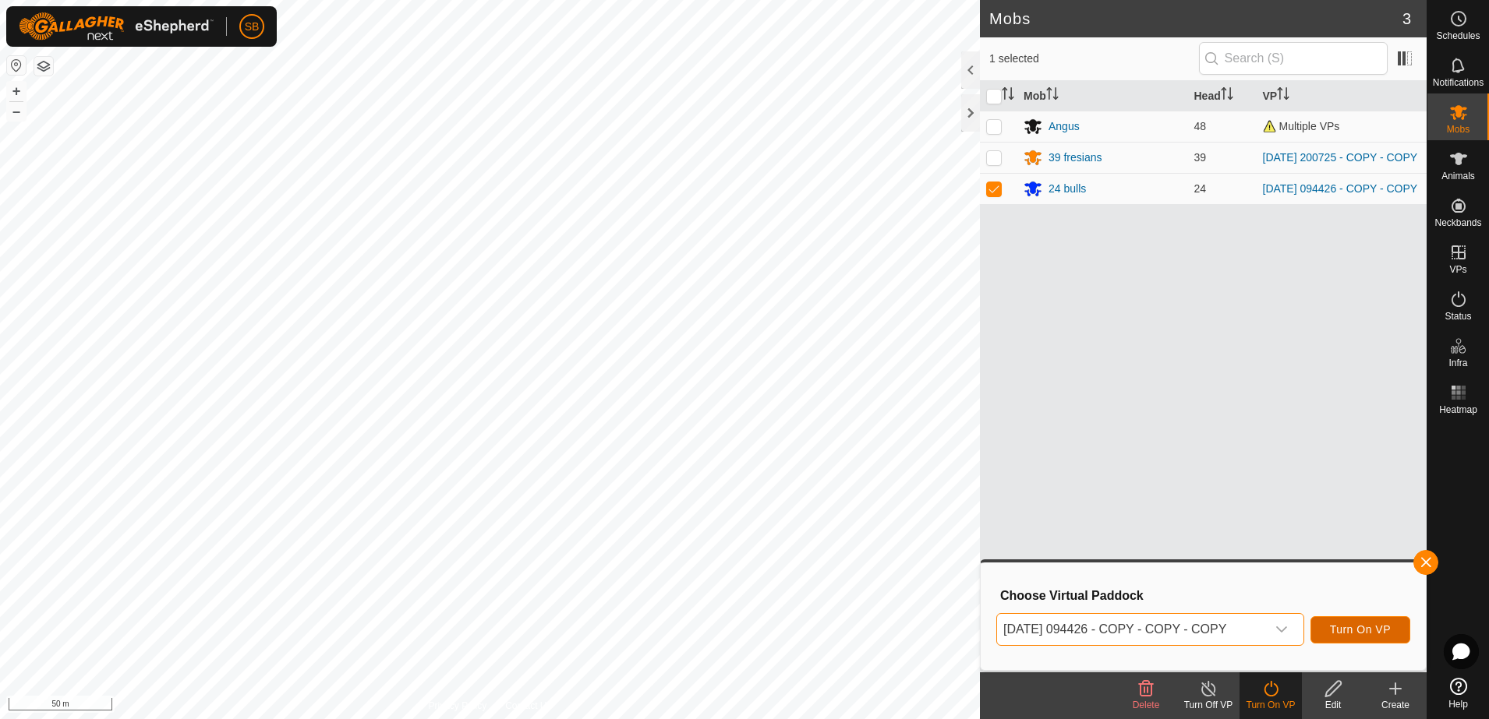
click at [1351, 633] on span "Turn On VP" at bounding box center [1360, 629] width 61 height 12
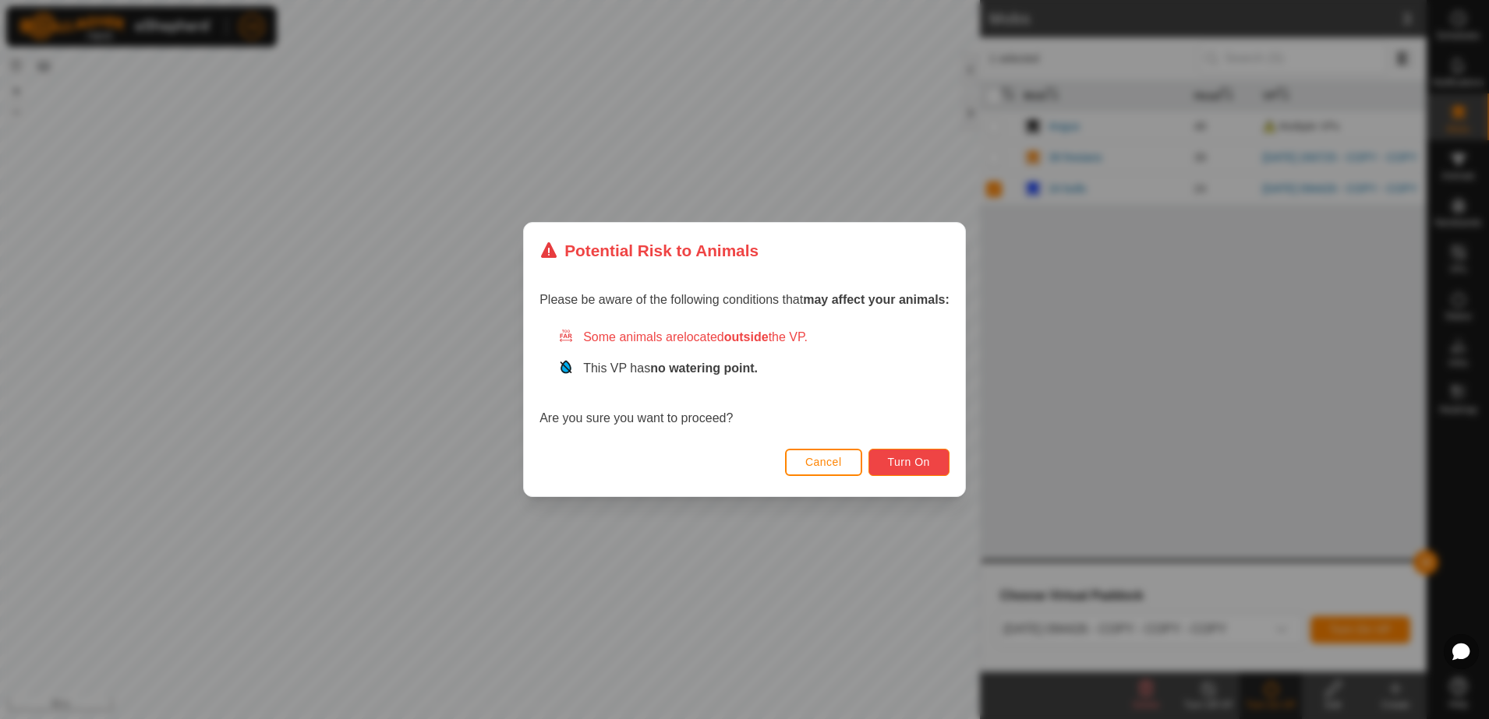
click at [923, 472] on button "Turn On" at bounding box center [908, 462] width 81 height 27
